Goal: Task Accomplishment & Management: Complete application form

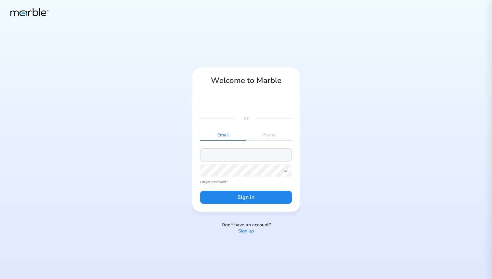
click at [221, 154] on input "email" at bounding box center [246, 154] width 92 height 13
type input "[PERSON_NAME][EMAIL_ADDRESS][DOMAIN_NAME]"
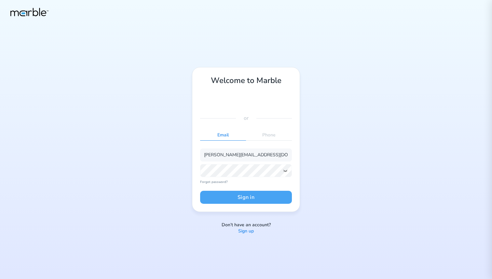
click at [231, 196] on button "Sign in" at bounding box center [246, 197] width 92 height 13
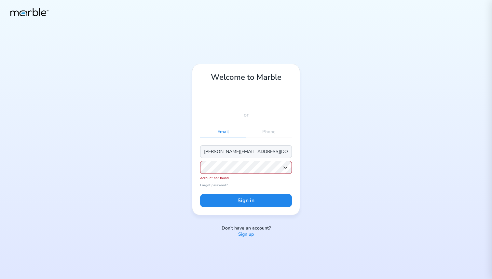
click at [216, 150] on input "[PERSON_NAME][EMAIL_ADDRESS][DOMAIN_NAME]" at bounding box center [246, 151] width 92 height 13
click at [268, 112] on div "or" at bounding box center [246, 115] width 92 height 8
click at [246, 234] on p "Sign up" at bounding box center [246, 234] width 16 height 6
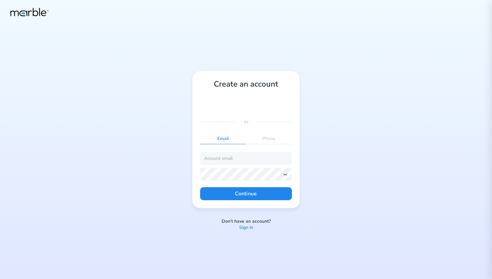
click at [248, 226] on p "Sign in" at bounding box center [246, 228] width 14 height 6
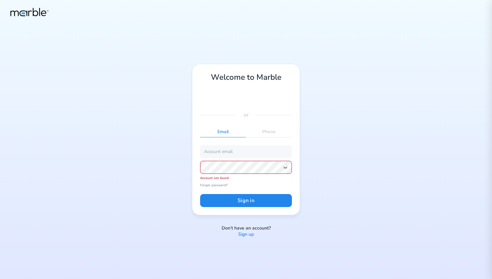
click at [247, 235] on p "Sign up" at bounding box center [246, 234] width 16 height 6
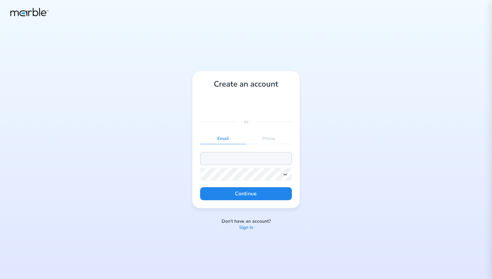
click at [235, 158] on input "email" at bounding box center [246, 158] width 92 height 13
type input "[PERSON_NAME][EMAIL_ADDRESS][DOMAIN_NAME]"
click at [285, 175] on icon at bounding box center [285, 174] width 5 height 5
click at [221, 194] on button "Continue" at bounding box center [246, 193] width 92 height 13
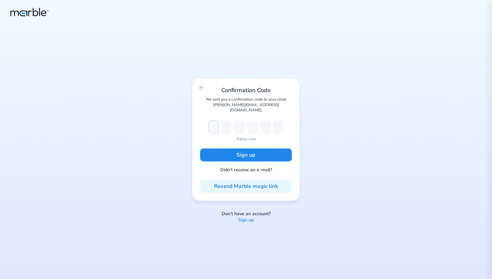
click at [213, 126] on input "number" at bounding box center [213, 126] width 10 height 13
paste input "799065"
type input "7"
type input "9"
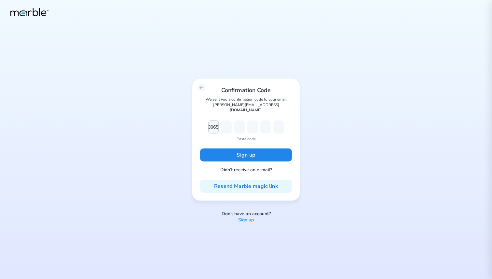
type input "9"
type input "0"
type input "6"
type input "5"
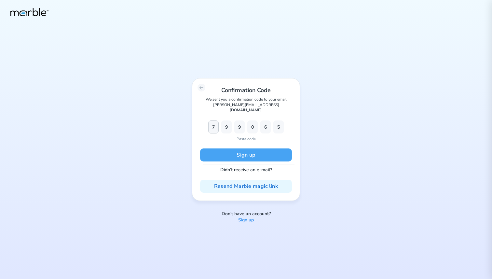
type input "7"
click at [249, 153] on button "Sign up" at bounding box center [246, 154] width 92 height 13
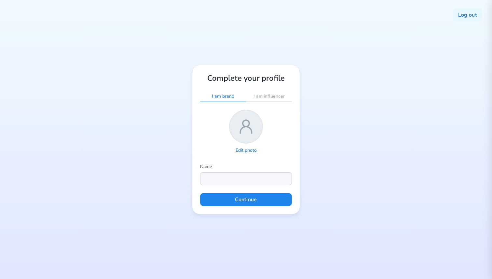
click at [229, 177] on input "text" at bounding box center [246, 178] width 92 height 13
type input "[PERSON_NAME]"
click at [247, 196] on button "Continue" at bounding box center [246, 199] width 92 height 13
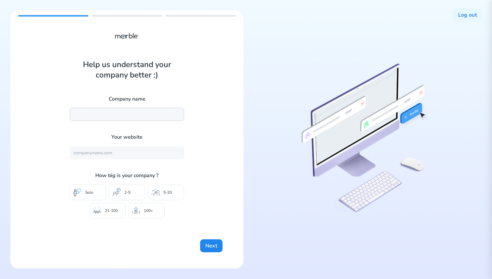
click at [132, 112] on input "text" at bounding box center [127, 114] width 115 height 13
type input "MarbleVer"
type input "MRBL AI"
click at [116, 152] on input "text" at bounding box center [127, 152] width 115 height 13
type input "[URL]"
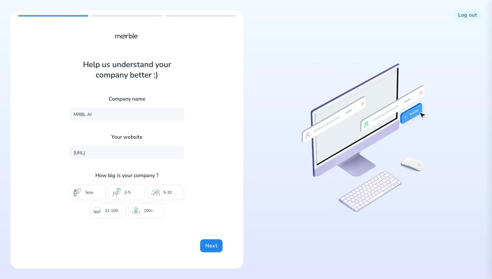
click at [127, 194] on p "2-5" at bounding box center [127, 192] width 6 height 5
click at [212, 240] on button "Next" at bounding box center [211, 245] width 22 height 13
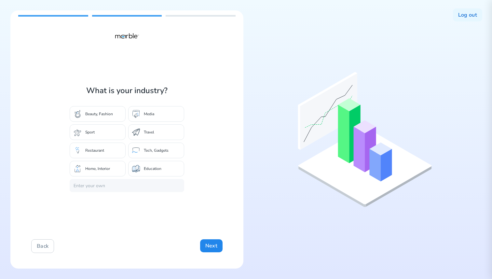
click at [105, 133] on div "Sport" at bounding box center [98, 132] width 56 height 16
click at [150, 114] on p "Media" at bounding box center [149, 113] width 10 height 5
click at [211, 244] on button "Next" at bounding box center [211, 245] width 22 height 13
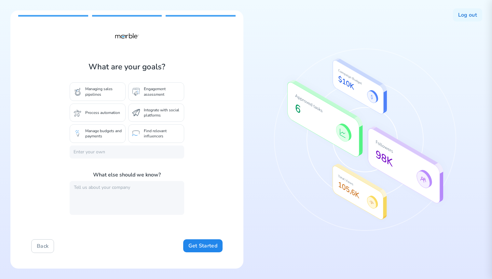
click at [107, 93] on p "Managing sales pipelines" at bounding box center [103, 91] width 36 height 10
click at [159, 92] on p "Engagement assessment" at bounding box center [162, 91] width 36 height 10
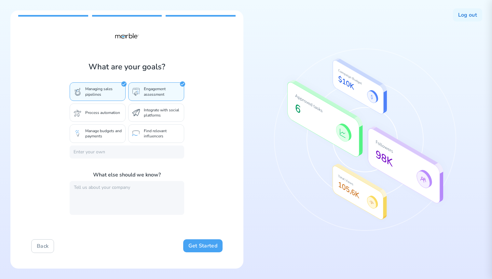
click at [198, 246] on button "Get Started" at bounding box center [202, 245] width 39 height 13
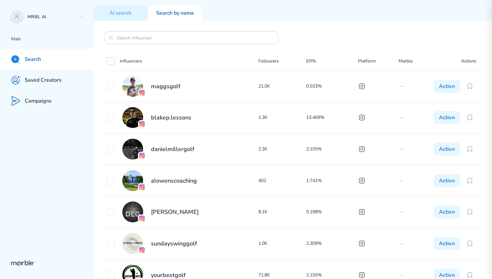
click at [110, 60] on icon at bounding box center [110, 61] width 5 height 5
checkbox input "true"
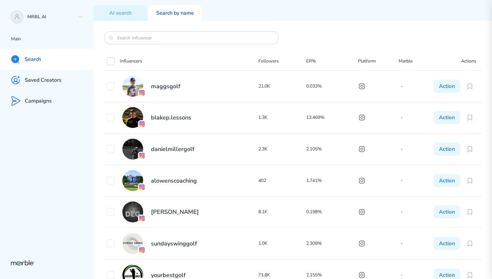
checkbox input "true"
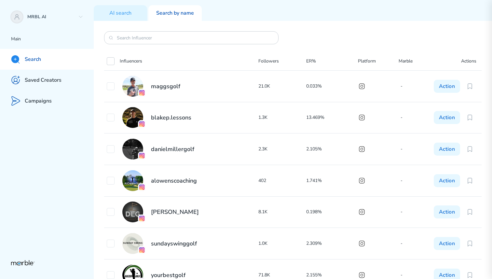
checkbox input "true"
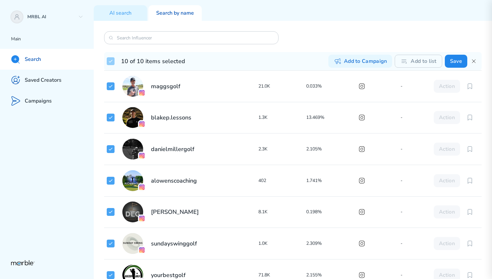
click at [111, 61] on icon at bounding box center [110, 61] width 3 height 2
checkbox input "false"
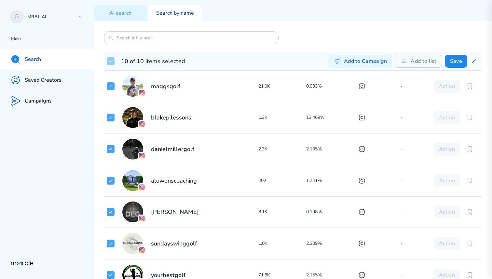
checkbox input "false"
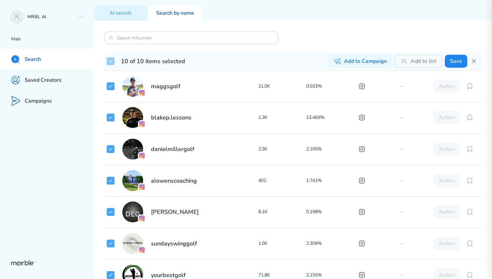
checkbox input "false"
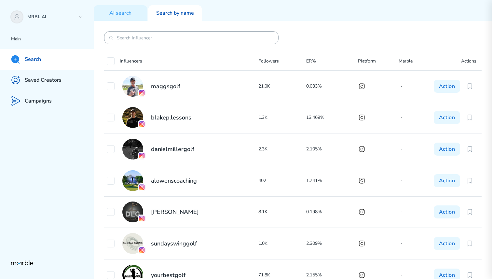
click at [159, 39] on input at bounding box center [191, 38] width 149 height 6
click at [127, 13] on p "AI search" at bounding box center [120, 13] width 22 height 7
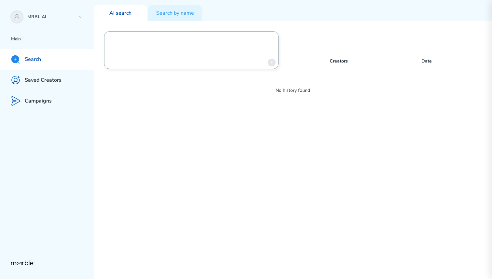
click at [192, 39] on textarea at bounding box center [188, 50] width 156 height 33
click at [177, 38] on textarea "makeup & beauty influencers in [US_STATE]" at bounding box center [188, 50] width 156 height 33
type textarea "makeup & beauty influencers in [US_STATE]"
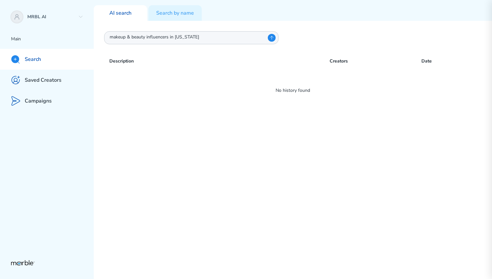
click at [274, 60] on div "makeup & beauty influencers in [US_STATE] Description Creators Date No history …" at bounding box center [293, 150] width 398 height 258
click at [270, 37] on icon at bounding box center [271, 37] width 5 height 5
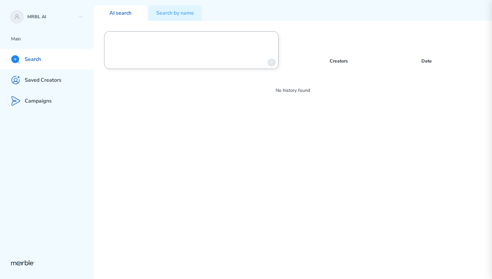
click at [175, 37] on textarea at bounding box center [188, 50] width 156 height 33
type textarea "summer"
click at [178, 38] on textarea "fashion creators" at bounding box center [188, 50] width 156 height 33
click at [144, 37] on textarea "fashion creators" at bounding box center [188, 50] width 156 height 33
type textarea "Trending Fashion creators in [US_STATE]"
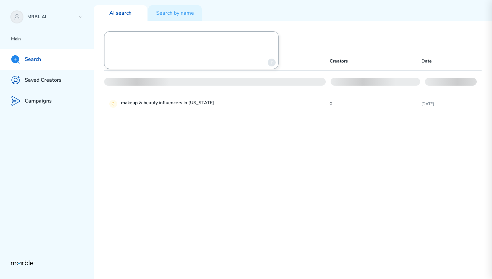
click at [149, 37] on textarea at bounding box center [188, 50] width 156 height 33
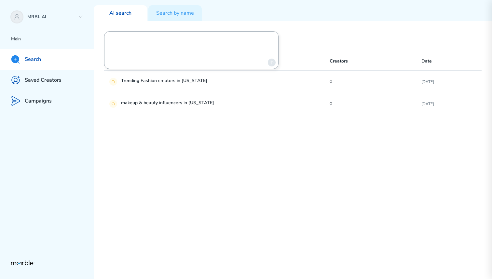
click at [129, 45] on textarea at bounding box center [188, 50] width 156 height 33
type textarea "Cr"
type textarea "Influencers with 10,000+ followers that post about trending styles."
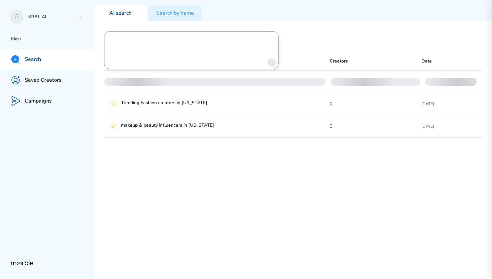
click at [120, 35] on textarea at bounding box center [188, 50] width 156 height 33
click at [120, 38] on textarea at bounding box center [188, 50] width 156 height 33
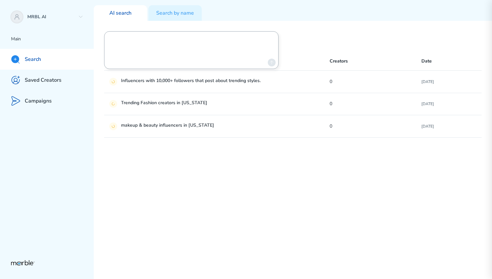
click at [170, 45] on textarea at bounding box center [188, 50] width 156 height 33
click at [167, 38] on textarea "Influencers in [GEOGRAPHIC_DATA]" at bounding box center [188, 50] width 156 height 33
type textarea "[DEMOGRAPHIC_DATA] Makeup Tutorial Creators"
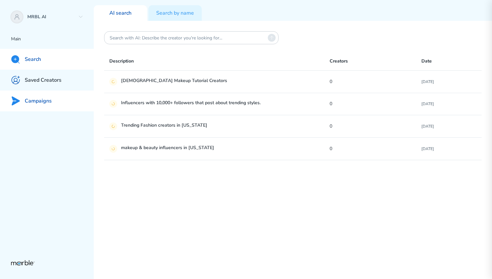
click at [45, 101] on p "Campaigns" at bounding box center [38, 101] width 27 height 7
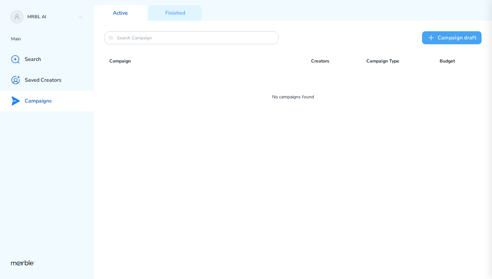
click at [449, 35] on button "Сampaign draft" at bounding box center [452, 37] width 60 height 13
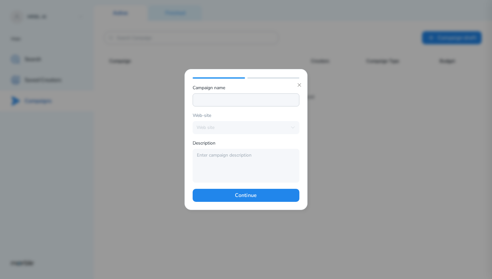
click at [211, 102] on input at bounding box center [246, 99] width 107 height 13
paste input "'Oréal"
type input "L'Oréal Spring 2026 Campaign"
click at [239, 103] on input "L'Oréal Spring 2026 Campaign" at bounding box center [246, 99] width 107 height 13
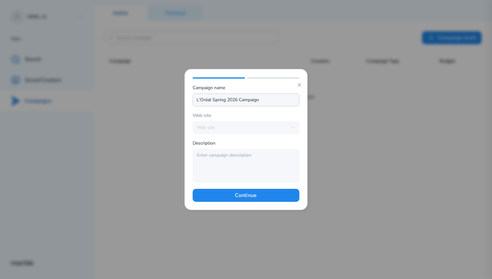
click at [239, 103] on input "L'Oréal Spring 2026 Campaign" at bounding box center [246, 99] width 107 height 13
click at [298, 87] on icon at bounding box center [299, 84] width 5 height 5
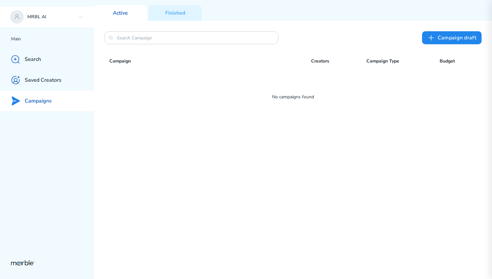
click at [45, 12] on div "MRBL AI" at bounding box center [47, 17] width 94 height 21
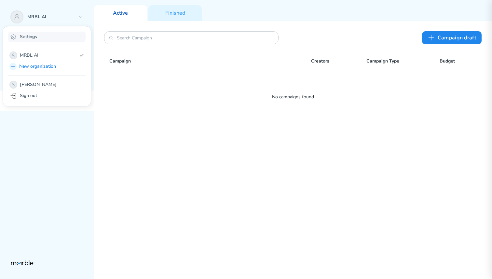
click at [30, 35] on p "Settings" at bounding box center [28, 37] width 17 height 6
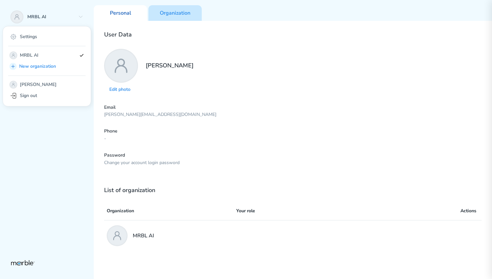
click at [171, 18] on div "Organization" at bounding box center [174, 13] width 53 height 16
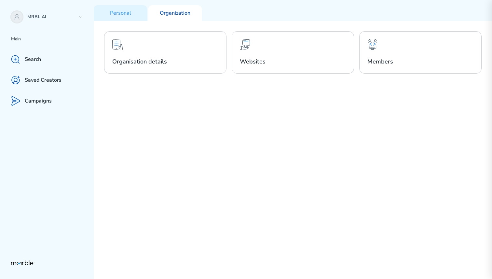
click at [281, 27] on div "Organisation details Websites Members" at bounding box center [293, 150] width 398 height 258
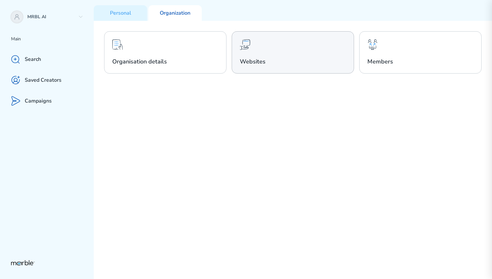
click at [266, 56] on div "Websites" at bounding box center [293, 52] width 122 height 42
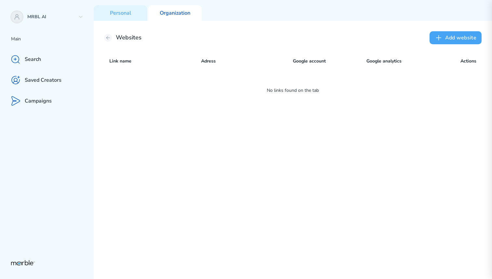
click at [455, 39] on button "Add website" at bounding box center [456, 37] width 52 height 13
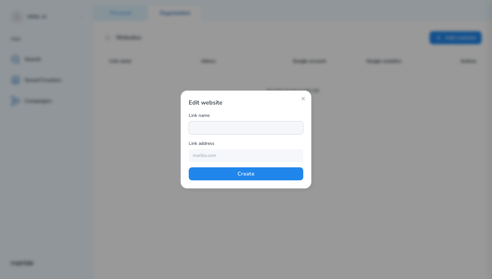
click at [209, 126] on input "text" at bounding box center [246, 127] width 115 height 13
paste input "L'Oréal Spring 2026 Campaign"
type input "L'Oréal Main"
paste input "[URL][DOMAIN_NAME]"
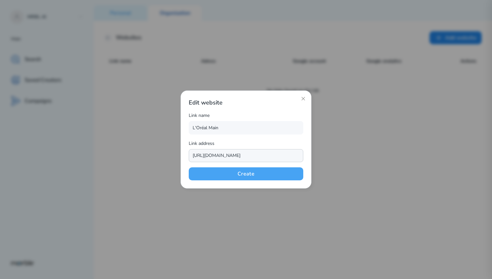
type input "[URL][DOMAIN_NAME]"
click at [247, 176] on button "Create" at bounding box center [246, 173] width 115 height 13
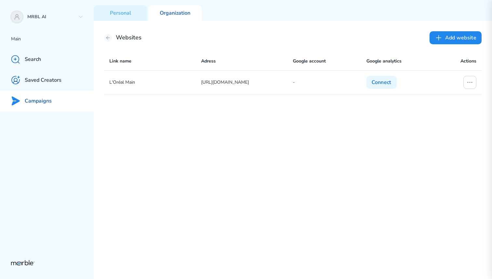
click at [47, 98] on p "Campaigns" at bounding box center [38, 101] width 27 height 7
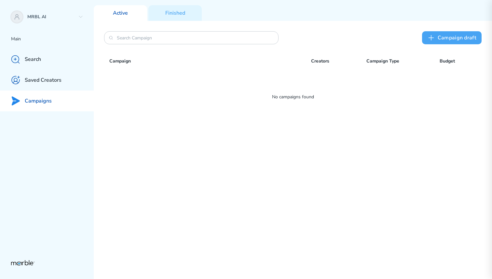
click at [452, 35] on button "Сampaign draft" at bounding box center [452, 37] width 60 height 13
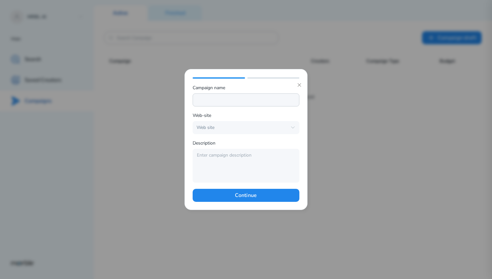
click at [231, 103] on input at bounding box center [246, 99] width 107 height 13
paste input "L'Oréal Spring 2026 Campaign"
type input "L'Oréal Spring 2026 Campaign"
click at [226, 127] on div "Web site" at bounding box center [242, 128] width 90 height 6
click at [225, 143] on span "L'Oréal Main - [URL][DOMAIN_NAME]" at bounding box center [241, 144] width 87 height 6
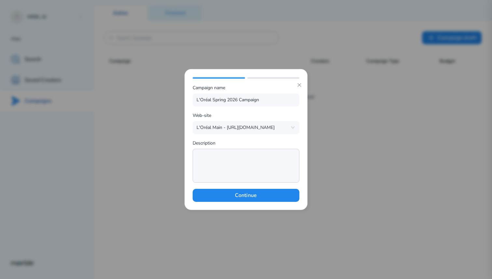
click at [222, 159] on textarea at bounding box center [246, 166] width 107 height 34
click at [227, 103] on input "L'Oréal Spring 2026 Campaign" at bounding box center [246, 99] width 107 height 13
click at [208, 157] on textarea at bounding box center [246, 166] width 107 height 34
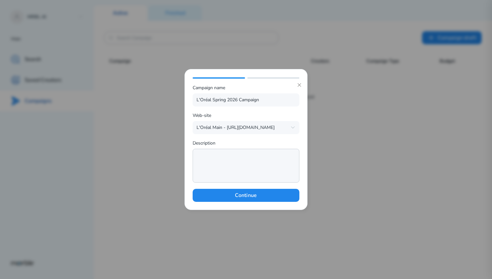
paste textarea "For Spring 2026, L’Oréal’s “Bloom Boldly” campaign celebrates individuality thr…"
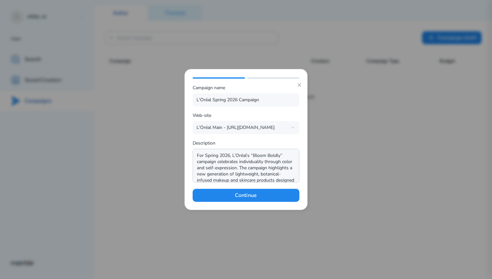
scroll to position [32, 0]
type textarea "For Spring 2026, L’Oréal’s “Bloom Boldly” campaign celebrates individuality thr…"
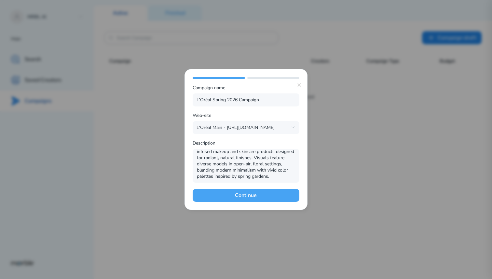
click at [242, 192] on button "Continue" at bounding box center [246, 195] width 107 height 13
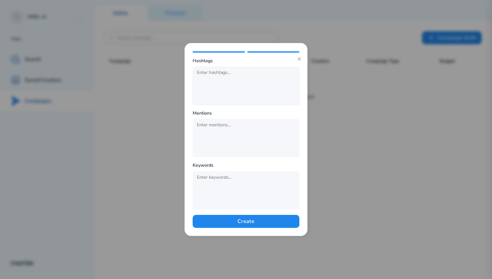
click at [224, 82] on div at bounding box center [225, 85] width 63 height 35
paste input "#BloomBoldly #LOrealSpring2026 #LOrealBeauty"
type input "#BloomBoldly"
paste input "#LOrealSpring2026 #LOrealBeauty"
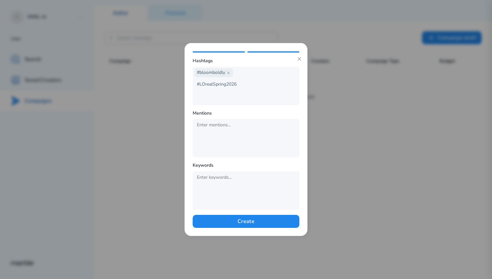
type input "#LOrealSpring2026"
paste input "LOrealBeauty"
type input "#LOrealBeauty"
click at [211, 136] on div at bounding box center [225, 137] width 63 height 35
paste input "LOrealBeauty"
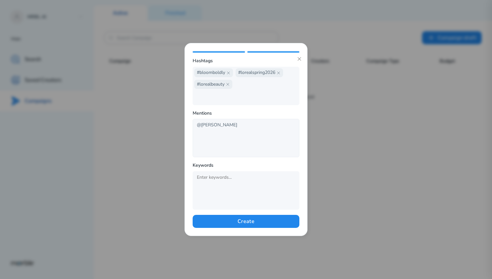
type input "@LOreal"
click at [223, 179] on input "text" at bounding box center [225, 177] width 63 height 9
paste input "#SpringBeauty #FreshFace #NaturalGlow #BoldColor #HydrationSkin #CleanMakeup #R…"
type input "#SpringBeauty"
paste input "#FreshFace #NaturalGlow #BoldColor #HydrationSkin #CleanMakeup #RadiantLook #Fl…"
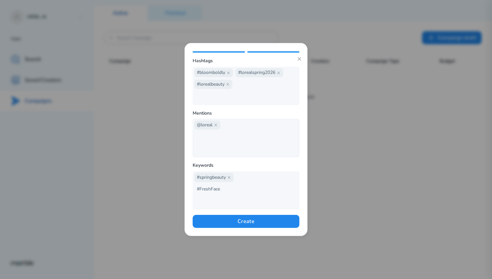
type input "#FreshFace"
paste input "#NaturalGlow #BoldColor #HydrationSkin #CleanMakeup #RadiantLook #FloralInspira…"
type input "NaturalGlow"
paste input "BoldColor #HydrationSkin #CleanMakeup #RadiantLook #FloralInspiration #SkinFirs…"
type input "BoldColor"
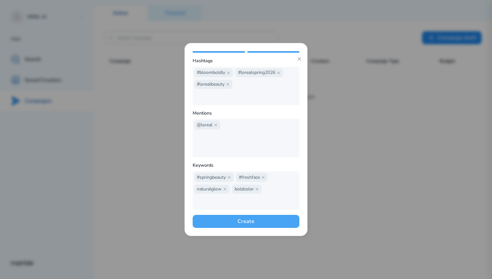
click at [247, 224] on button "Create" at bounding box center [246, 221] width 107 height 13
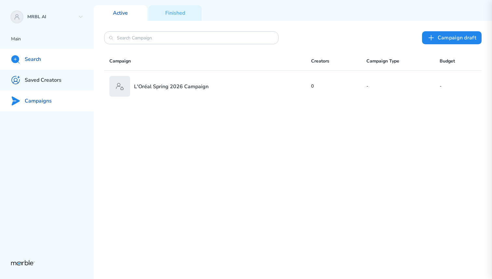
click at [45, 57] on div "Search" at bounding box center [47, 59] width 94 height 21
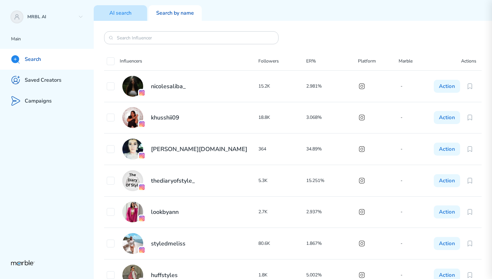
click at [125, 12] on p "AI search" at bounding box center [120, 13] width 22 height 7
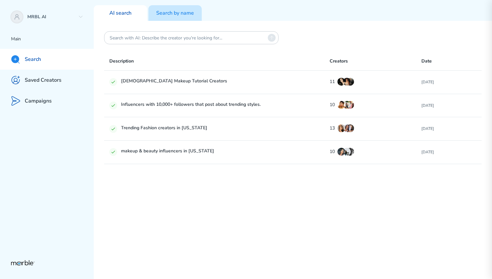
click at [169, 13] on p "Search by name" at bounding box center [175, 13] width 38 height 7
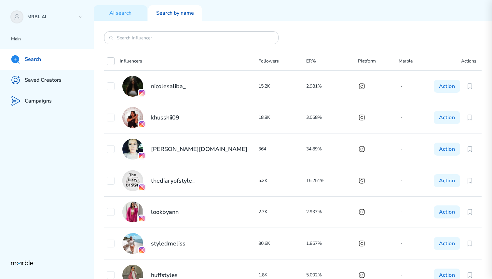
click at [111, 60] on icon at bounding box center [110, 61] width 5 height 5
checkbox input "true"
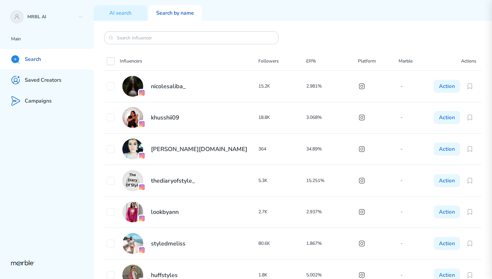
checkbox input "true"
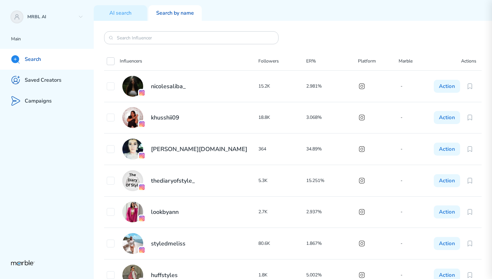
checkbox input "true"
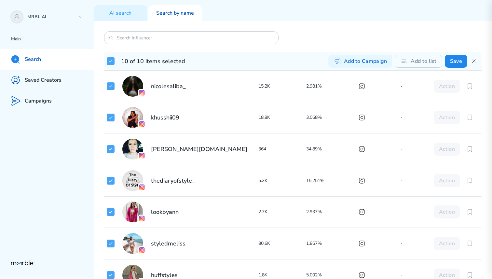
click at [111, 60] on icon at bounding box center [110, 61] width 5 height 5
checkbox input "false"
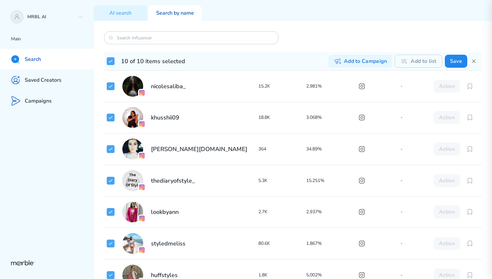
checkbox input "false"
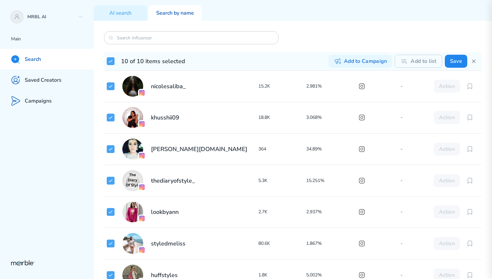
checkbox input "false"
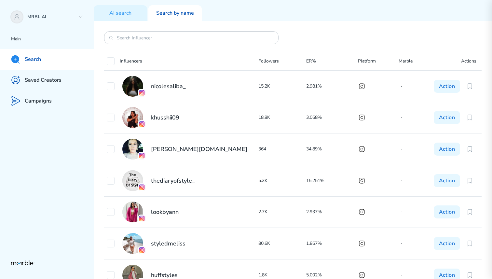
click at [111, 60] on icon at bounding box center [110, 61] width 5 height 5
checkbox input "true"
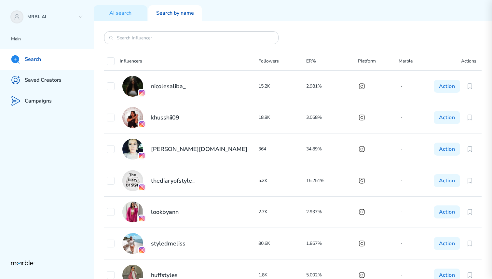
checkbox input "true"
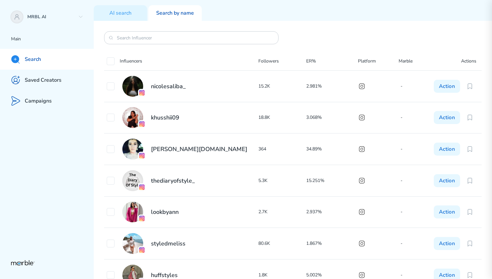
checkbox input "true"
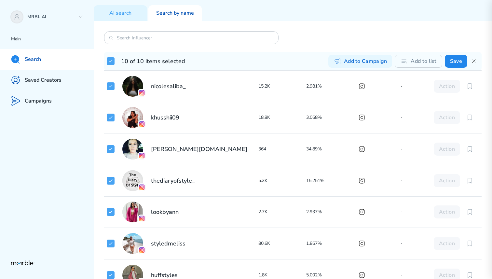
click at [111, 60] on icon at bounding box center [110, 61] width 5 height 5
checkbox input "false"
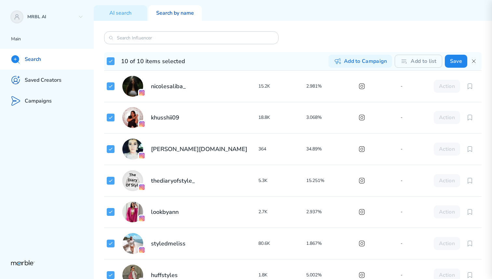
checkbox input "false"
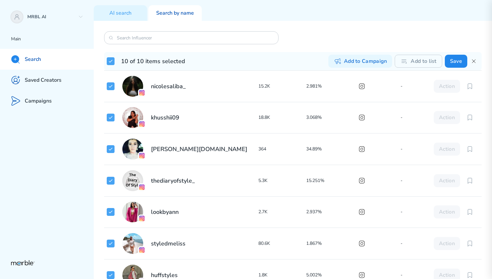
checkbox input "false"
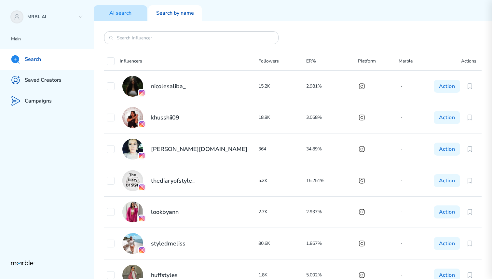
click at [124, 16] on div "AI search" at bounding box center [120, 13] width 53 height 16
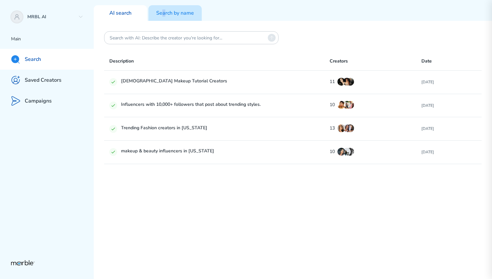
click at [163, 14] on p "Search by name" at bounding box center [175, 13] width 38 height 7
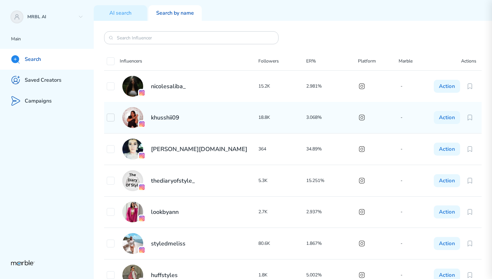
click at [111, 118] on icon at bounding box center [110, 117] width 5 height 5
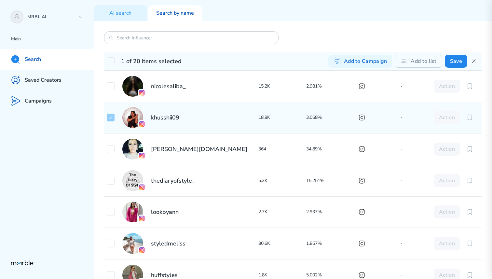
click at [111, 118] on icon at bounding box center [110, 117] width 5 height 5
checkbox input "false"
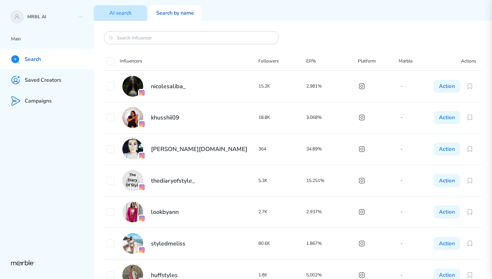
click at [121, 11] on p "AI search" at bounding box center [120, 13] width 22 height 7
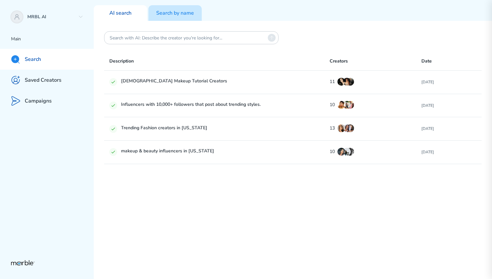
click at [165, 12] on p "Search by name" at bounding box center [175, 13] width 38 height 7
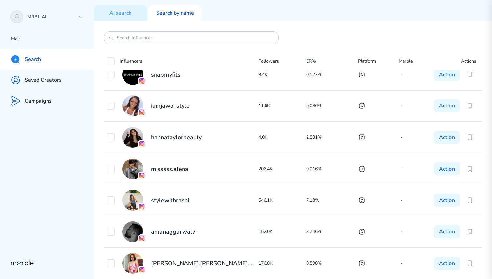
scroll to position [452, 0]
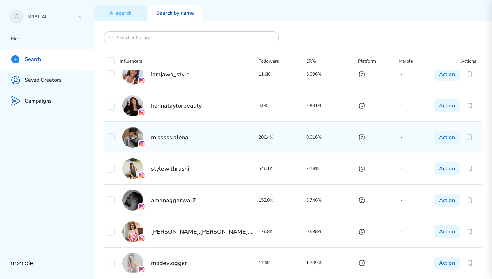
click at [173, 139] on h2 "misssss.alena" at bounding box center [169, 137] width 37 height 8
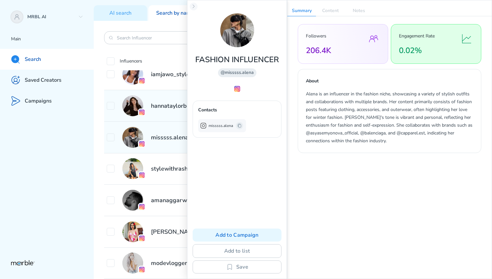
click at [173, 107] on h2 "hannataylorbeauty" at bounding box center [176, 106] width 51 height 8
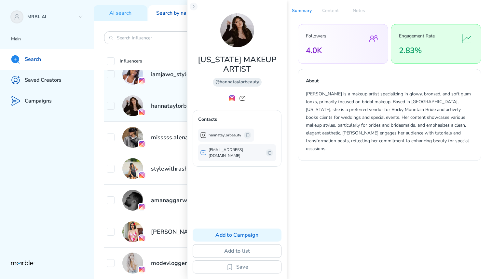
click at [163, 77] on h2 "iamjawo_style" at bounding box center [170, 74] width 39 height 8
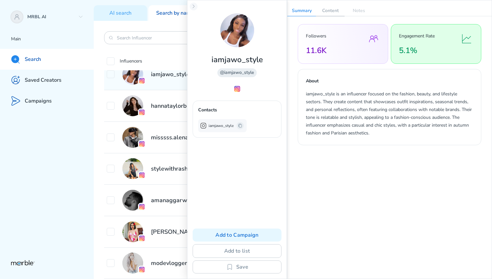
click at [329, 10] on p "Content" at bounding box center [330, 11] width 29 height 10
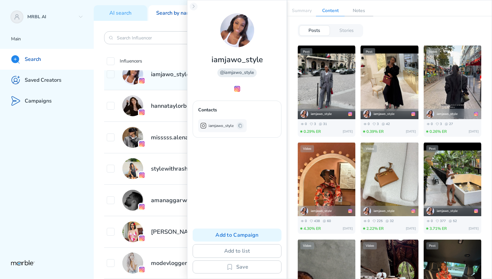
click at [359, 13] on p "Notes" at bounding box center [359, 11] width 29 height 10
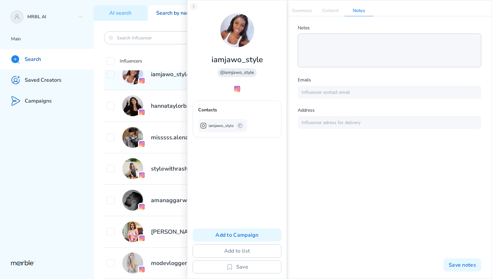
click at [354, 53] on textarea at bounding box center [390, 51] width 184 height 34
click at [231, 252] on button "Add to list" at bounding box center [237, 251] width 89 height 14
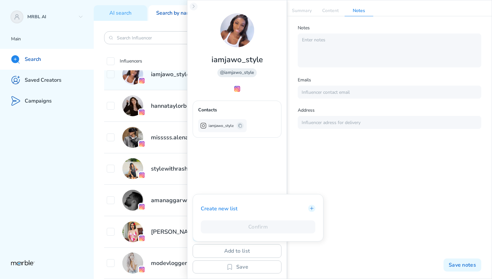
click at [226, 207] on p "Create new list" at bounding box center [219, 209] width 37 height 8
click at [288, 175] on div "Notes Emails Address Save notes" at bounding box center [389, 147] width 204 height 263
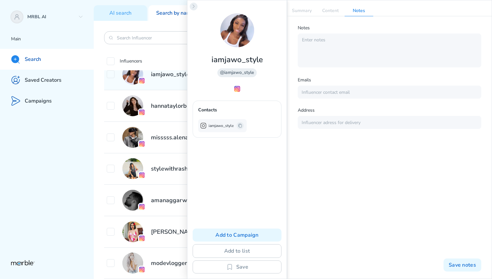
click at [192, 3] on button at bounding box center [194, 7] width 8 height 8
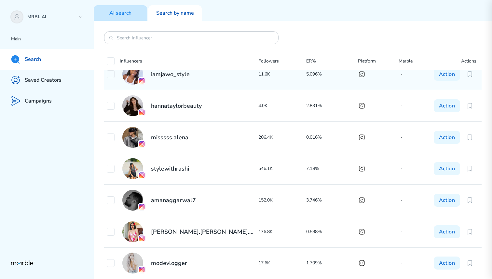
click at [125, 13] on p "AI search" at bounding box center [120, 13] width 22 height 7
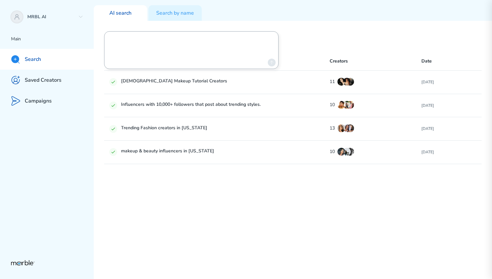
click at [154, 37] on textarea at bounding box center [188, 50] width 156 height 33
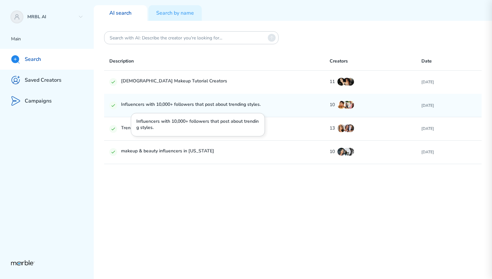
click at [188, 107] on p "Influencers with 10,000+ followers that post about trending styles." at bounding box center [198, 106] width 154 height 8
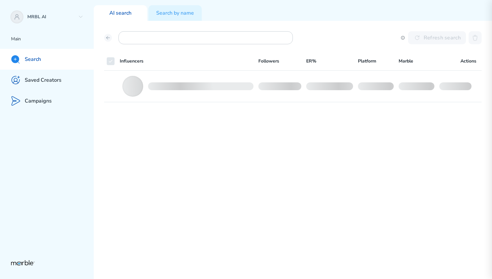
checkbox input "false"
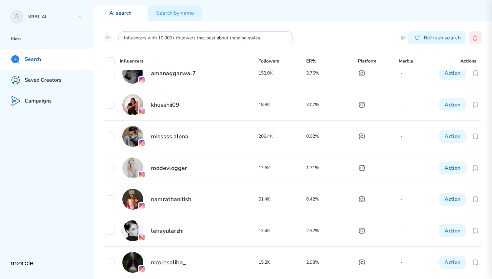
scroll to position [127, 0]
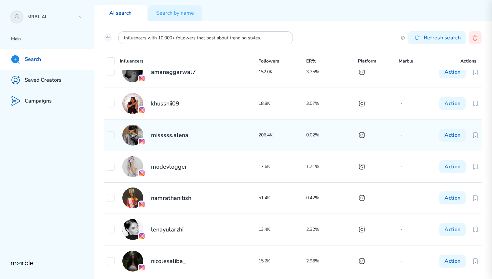
click at [177, 134] on h2 "misssss.alena" at bounding box center [169, 135] width 37 height 8
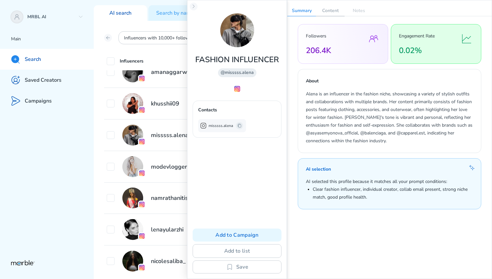
click at [331, 12] on p "Content" at bounding box center [330, 11] width 29 height 10
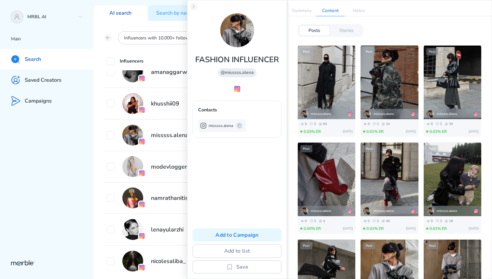
click at [321, 79] on img at bounding box center [327, 82] width 58 height 77
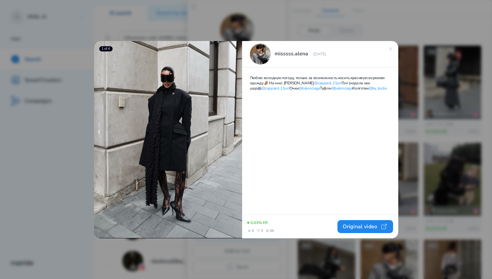
click at [318, 21] on div at bounding box center [246, 139] width 492 height 279
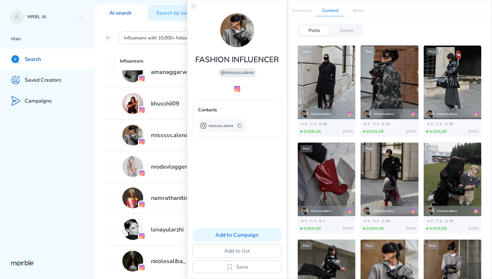
click at [388, 86] on img at bounding box center [390, 82] width 58 height 73
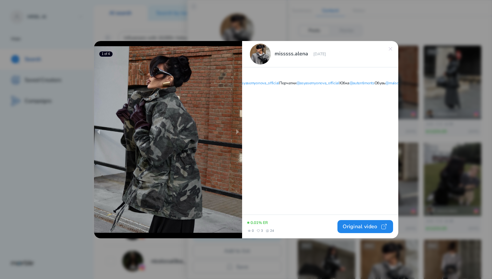
click at [433, 62] on div at bounding box center [246, 139] width 492 height 279
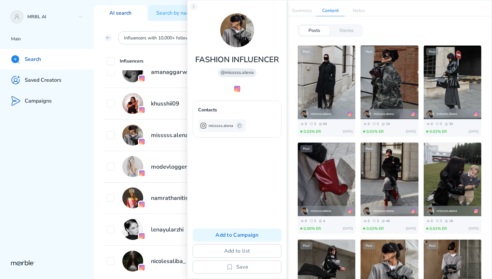
click at [434, 171] on img at bounding box center [453, 179] width 58 height 77
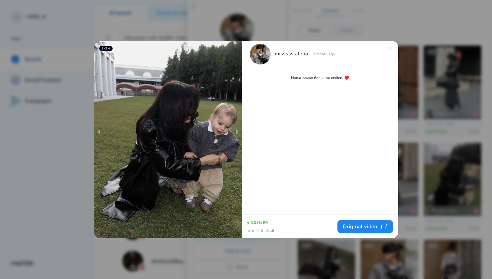
click at [418, 156] on div at bounding box center [246, 139] width 492 height 279
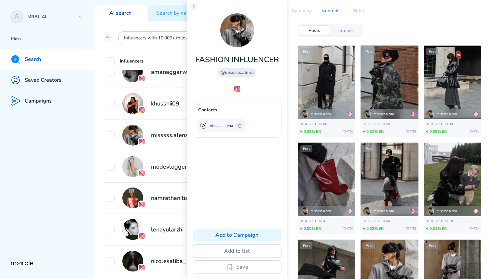
click at [349, 29] on p "Stories" at bounding box center [346, 31] width 14 height 6
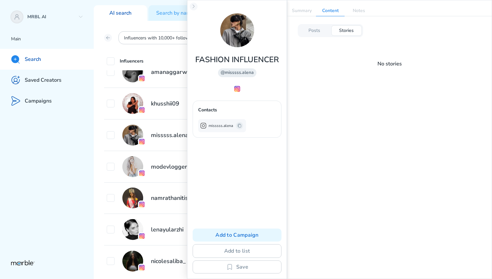
click at [315, 28] on p "Posts" at bounding box center [315, 31] width 12 height 6
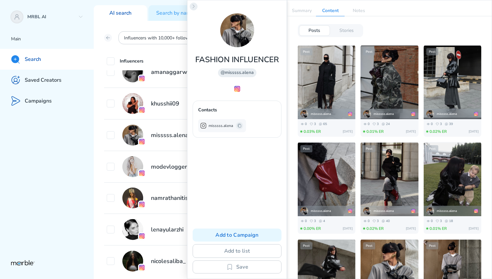
click at [194, 6] on icon at bounding box center [194, 6] width 2 height 3
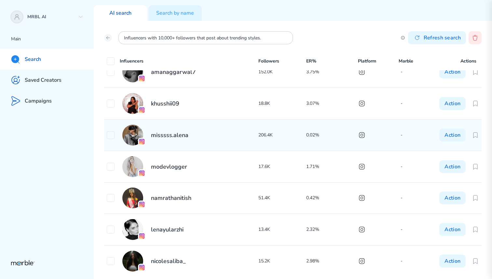
click at [165, 136] on h2 "misssss.alena" at bounding box center [169, 135] width 37 height 8
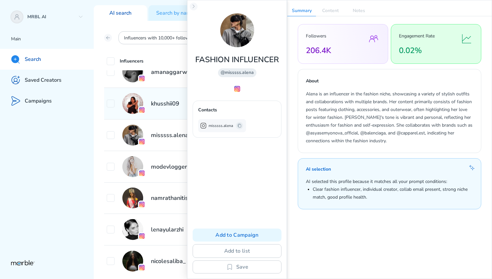
click at [160, 105] on h2 "khusshii09" at bounding box center [165, 104] width 28 height 8
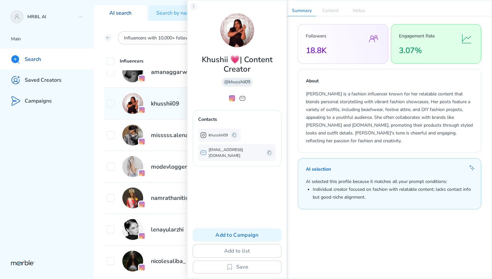
click at [161, 100] on h2 "khusshii09" at bounding box center [165, 104] width 28 height 8
click at [329, 11] on p "Content" at bounding box center [330, 11] width 29 height 10
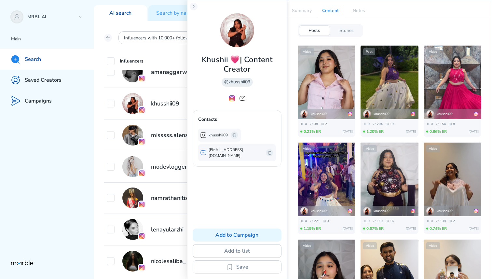
click at [341, 32] on p "Stories" at bounding box center [346, 31] width 14 height 6
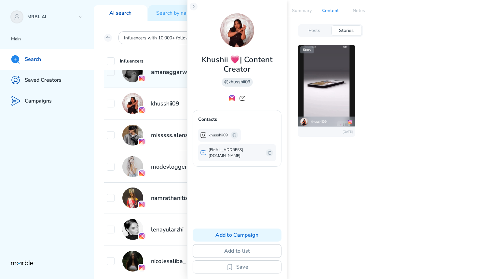
click at [165, 77] on div "amanaggarwal7" at bounding box center [183, 72] width 152 height 21
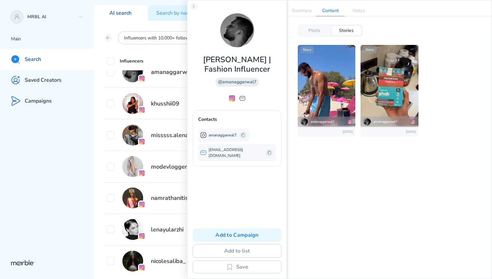
click at [334, 95] on img at bounding box center [327, 85] width 58 height 103
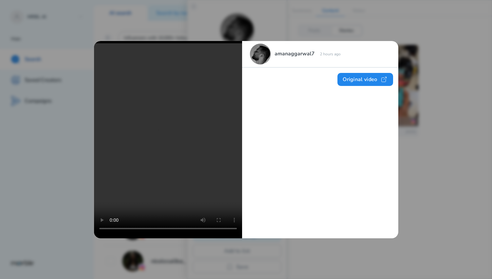
click at [390, 49] on icon at bounding box center [390, 48] width 5 height 5
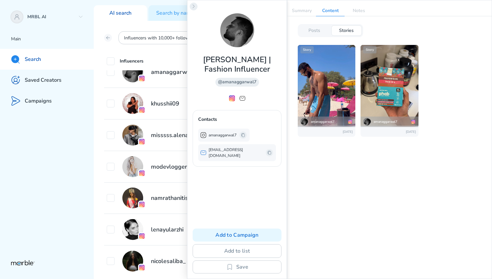
click at [193, 6] on icon at bounding box center [193, 6] width 5 height 5
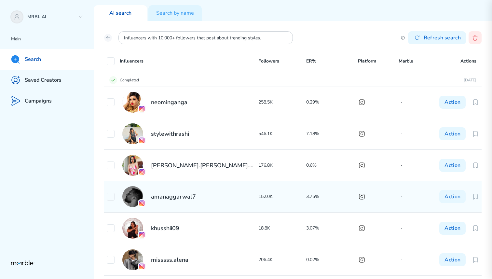
scroll to position [0, 0]
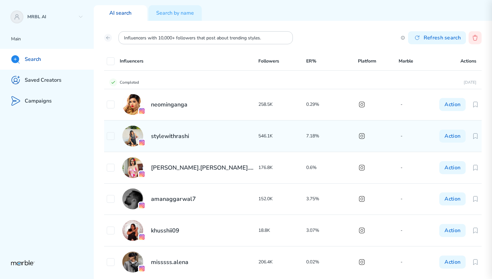
click at [209, 143] on div "stylewithrashi" at bounding box center [183, 136] width 152 height 21
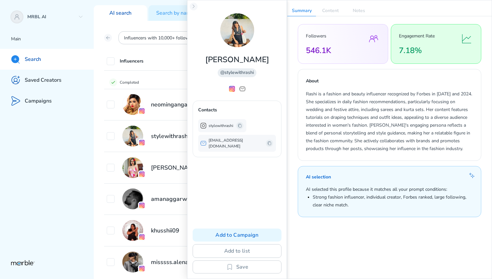
click at [176, 49] on div "Influencers with 10,000+ followers that post about trending styles. Refresh sea…" at bounding box center [293, 150] width 398 height 258
click at [192, 6] on icon at bounding box center [193, 6] width 5 height 5
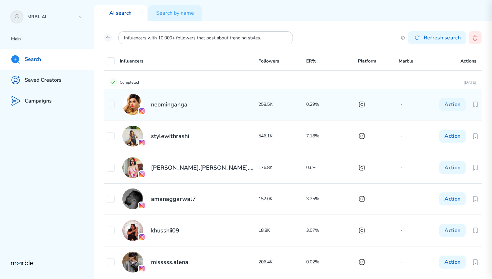
click at [181, 108] on h2 "neominganga" at bounding box center [169, 105] width 36 height 8
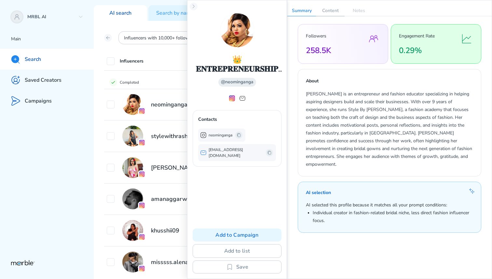
click at [328, 11] on p "Content" at bounding box center [330, 11] width 29 height 10
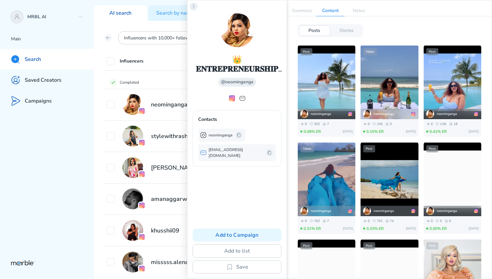
click at [195, 7] on icon at bounding box center [193, 6] width 5 height 5
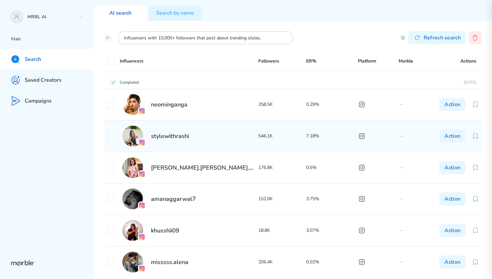
click at [180, 139] on h2 "stylewithrashi" at bounding box center [170, 136] width 38 height 8
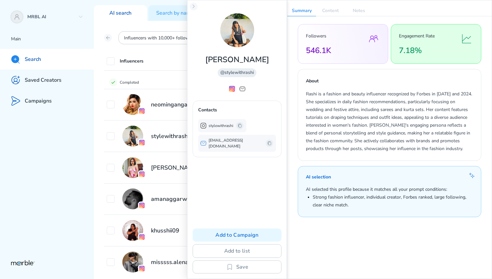
click at [170, 58] on div "Influencers" at bounding box center [183, 61] width 152 height 8
click at [194, 8] on icon at bounding box center [193, 6] width 5 height 5
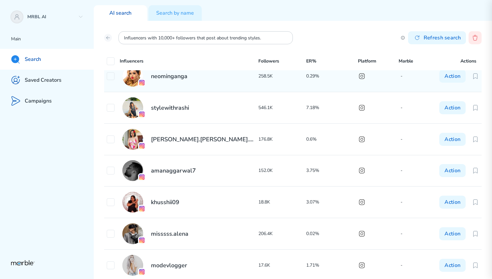
scroll to position [38, 0]
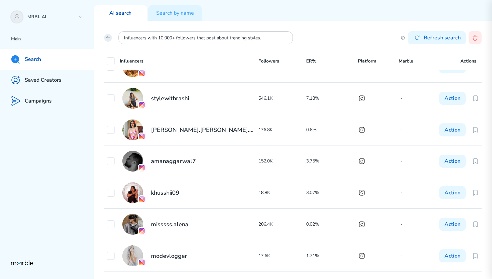
click at [108, 39] on icon at bounding box center [107, 37] width 3 height 3
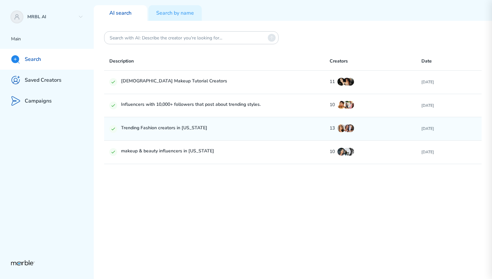
click at [173, 133] on div "Trending Fashion creators in [US_STATE] 13 [DATE]" at bounding box center [292, 128] width 377 height 23
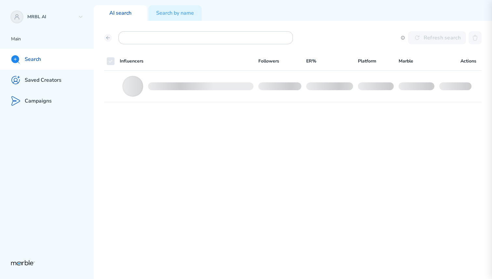
checkbox input "false"
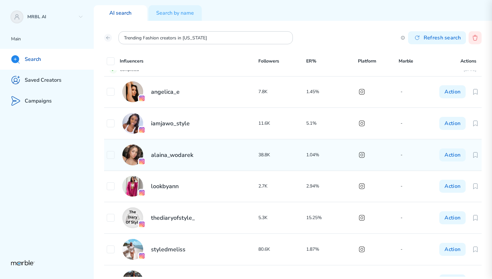
scroll to position [13, 0]
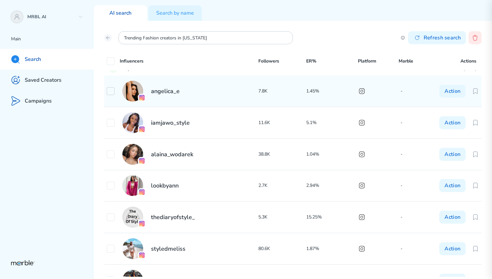
click at [111, 92] on icon at bounding box center [110, 91] width 5 height 5
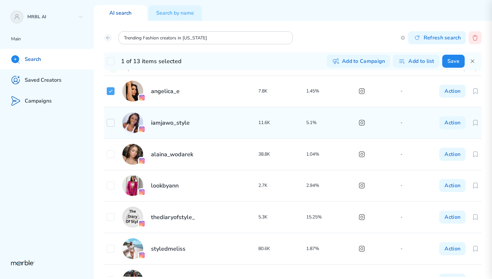
click at [107, 119] on div at bounding box center [111, 123] width 8 height 8
checkbox input "true"
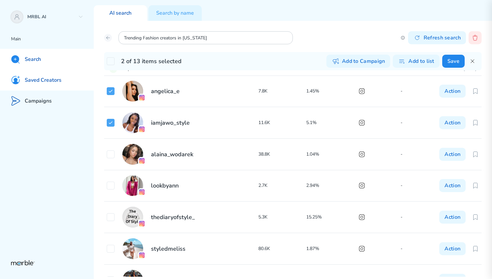
click at [70, 85] on div "Saved Creators" at bounding box center [47, 80] width 94 height 21
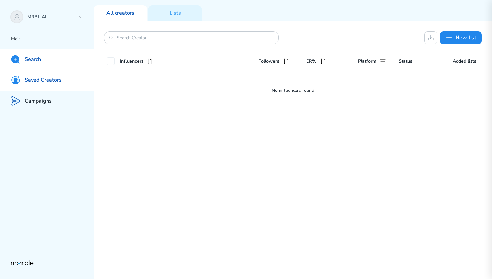
click at [44, 63] on div "Search" at bounding box center [47, 59] width 94 height 21
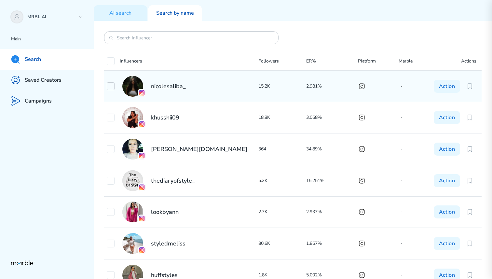
click at [110, 86] on icon at bounding box center [110, 86] width 5 height 5
checkbox input "true"
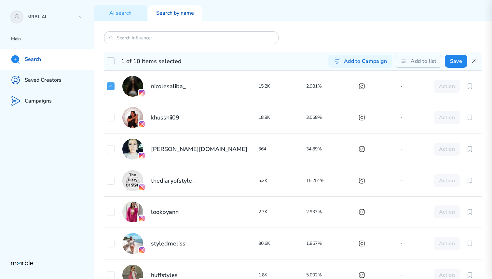
click at [111, 62] on icon at bounding box center [110, 61] width 5 height 5
checkbox input "true"
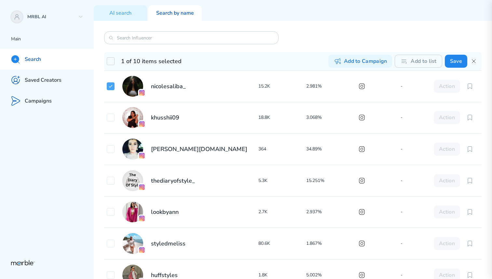
checkbox input "true"
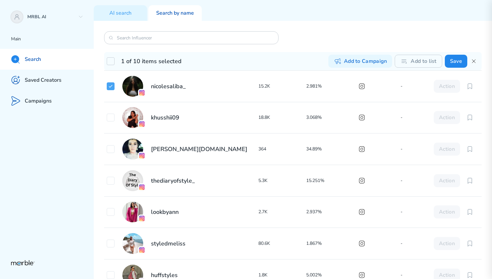
checkbox input "true"
click at [422, 61] on button "Add to list" at bounding box center [418, 61] width 47 height 13
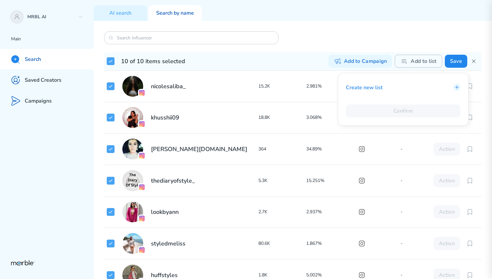
click at [428, 60] on button "Add to list" at bounding box center [418, 61] width 47 height 13
click at [460, 60] on button "Save" at bounding box center [456, 61] width 22 height 13
checkbox input "false"
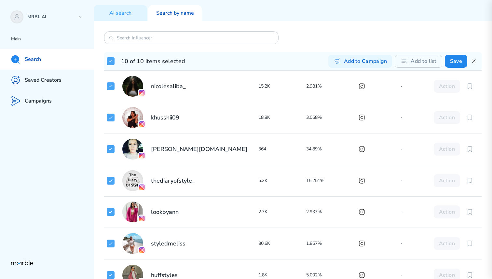
checkbox input "false"
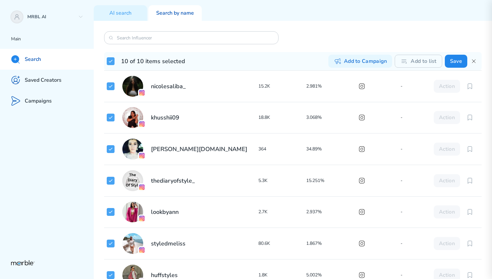
checkbox input "false"
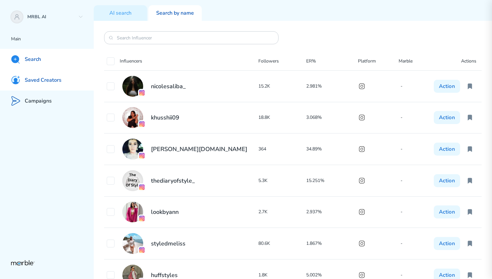
click at [33, 82] on p "Saved Creators" at bounding box center [43, 80] width 37 height 7
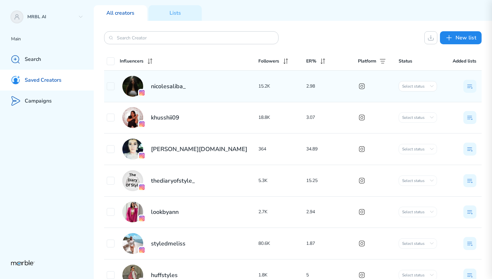
click at [417, 85] on span "Select status" at bounding box center [413, 86] width 27 height 8
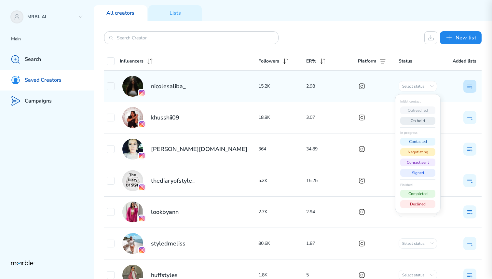
click at [468, 87] on icon at bounding box center [470, 86] width 8 height 8
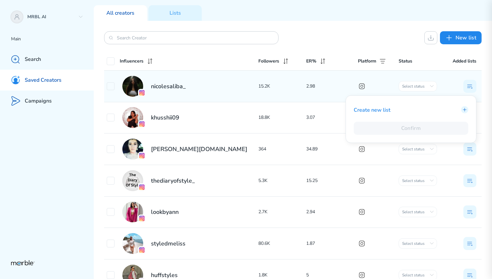
click at [197, 81] on div "nicolesaliba_" at bounding box center [183, 86] width 152 height 21
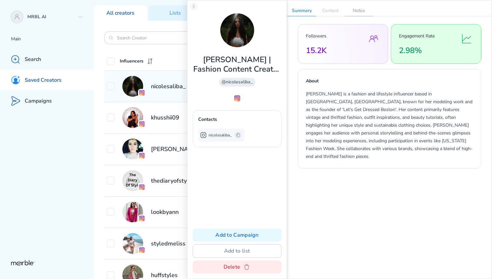
click at [355, 9] on p "Notes" at bounding box center [359, 11] width 29 height 10
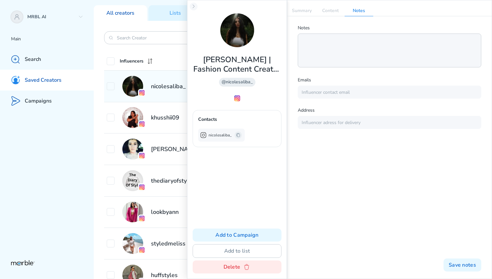
click at [350, 43] on textarea at bounding box center [390, 51] width 184 height 34
click at [194, 7] on icon at bounding box center [193, 6] width 5 height 5
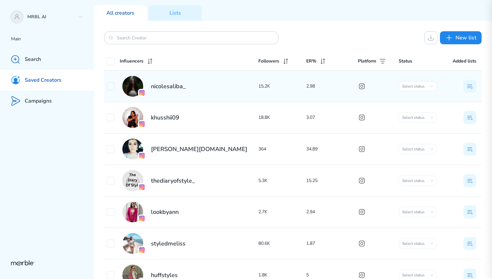
click at [426, 84] on span "Select status" at bounding box center [413, 86] width 27 height 8
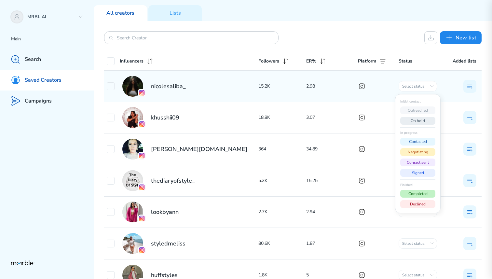
click at [418, 193] on button "Completed" at bounding box center [417, 194] width 35 height 8
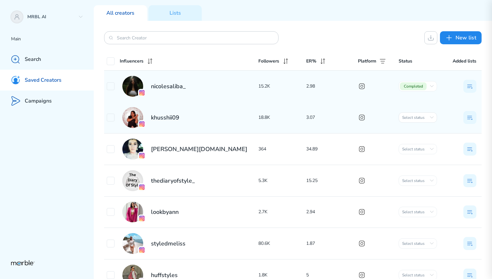
click at [417, 119] on span "Select status" at bounding box center [413, 118] width 27 height 8
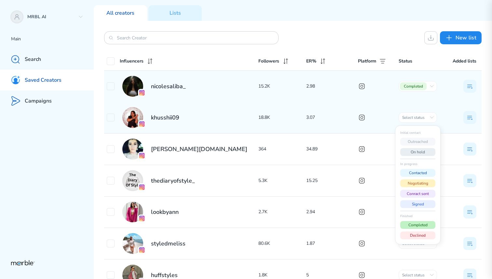
click at [419, 223] on button "Completed" at bounding box center [417, 225] width 35 height 8
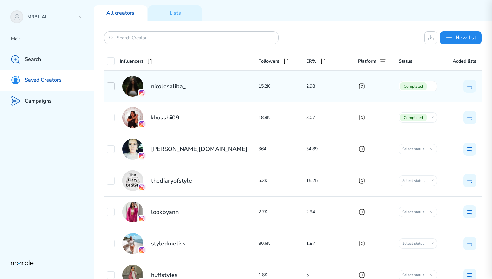
click at [108, 86] on icon at bounding box center [110, 86] width 5 height 5
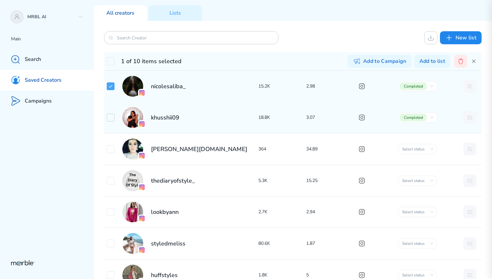
click at [113, 117] on icon at bounding box center [110, 117] width 5 height 5
checkbox input "true"
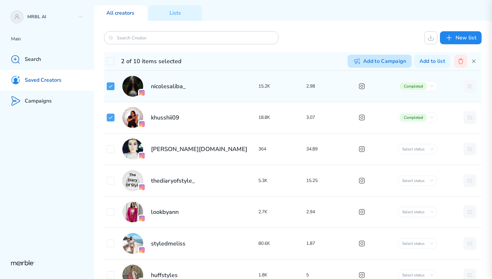
click at [382, 63] on button "Add to Campaign" at bounding box center [380, 61] width 64 height 13
checkbox input "true"
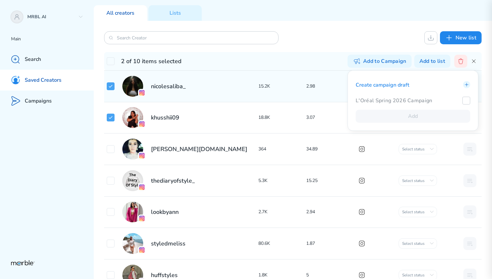
click at [465, 101] on icon at bounding box center [466, 100] width 5 height 5
checkbox input "true"
click at [416, 114] on button "Add" at bounding box center [413, 116] width 115 height 13
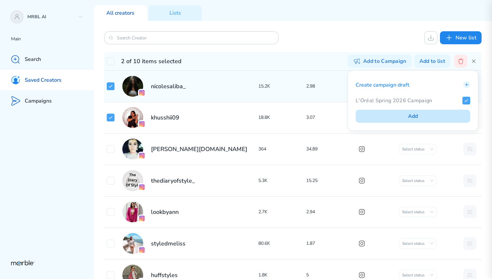
checkbox input "true"
checkbox input "false"
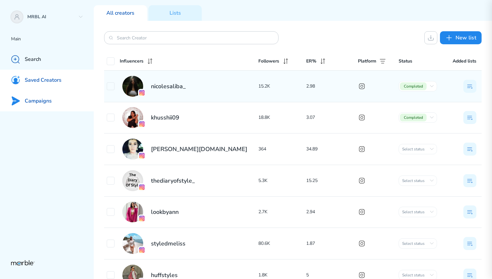
click at [41, 104] on div "Campaigns" at bounding box center [47, 100] width 94 height 21
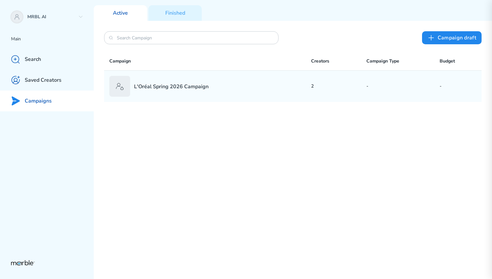
click at [185, 86] on p "L'Oréal Spring 2026 Campaign" at bounding box center [171, 86] width 75 height 7
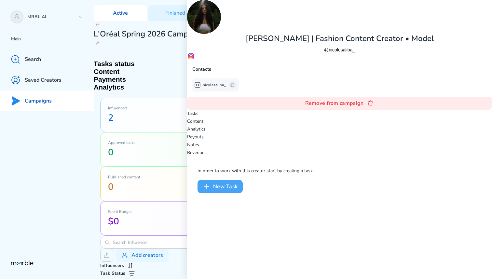
click at [243, 180] on button "New Task" at bounding box center [220, 186] width 45 height 13
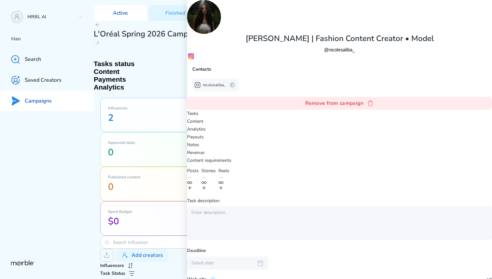
click at [191, 186] on icon at bounding box center [189, 187] width 3 height 3
click at [191, 189] on icon at bounding box center [189, 190] width 3 height 3
click at [216, 167] on div "Stories" at bounding box center [208, 180] width 14 height 26
click at [207, 180] on icon at bounding box center [203, 182] width 5 height 5
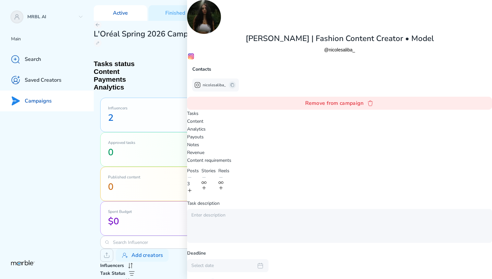
click at [207, 185] on icon at bounding box center [203, 187] width 5 height 5
click at [207, 188] on icon at bounding box center [203, 190] width 5 height 5
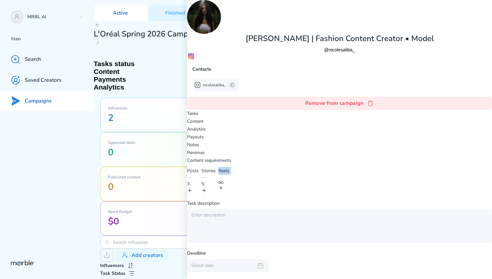
click at [207, 188] on icon at bounding box center [203, 190] width 5 height 5
click at [224, 185] on icon at bounding box center [220, 187] width 5 height 5
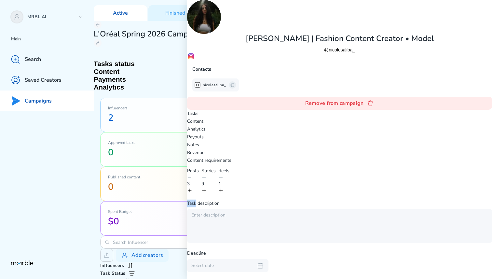
click at [224, 188] on icon at bounding box center [220, 190] width 5 height 5
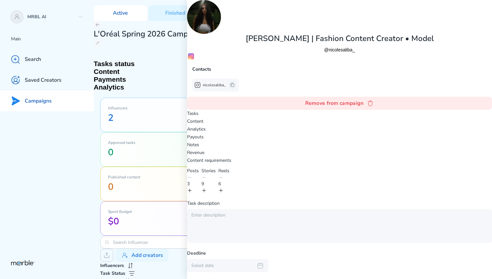
click at [224, 188] on icon at bounding box center [220, 190] width 5 height 5
click at [333, 209] on textarea at bounding box center [339, 226] width 305 height 34
type textarea "kjsdnvkjsdnv"
click at [253, 262] on div "Select date" at bounding box center [222, 265] width 62 height 6
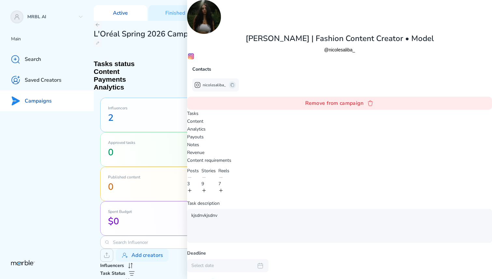
scroll to position [21, 0]
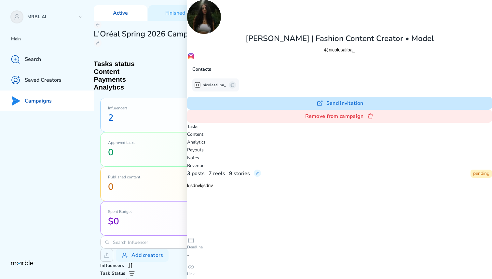
click at [231, 110] on button "Send invitation" at bounding box center [339, 103] width 305 height 13
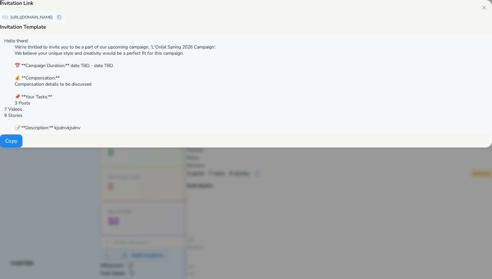
click at [53, 20] on p "[URL][DOMAIN_NAME]" at bounding box center [31, 17] width 42 height 6
click at [482, 10] on icon at bounding box center [484, 7] width 5 height 5
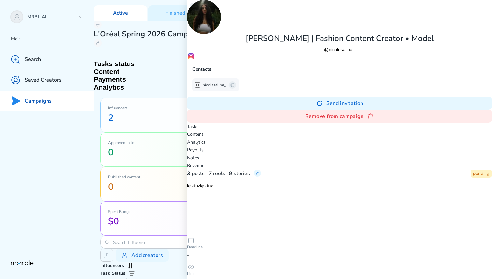
click at [193, 7] on icon at bounding box center [194, 6] width 2 height 3
